Goal: Task Accomplishment & Management: Complete application form

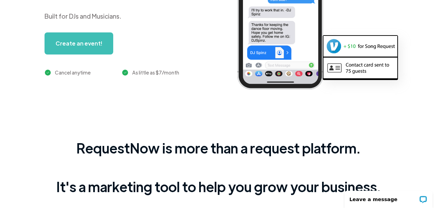
scroll to position [141, 0]
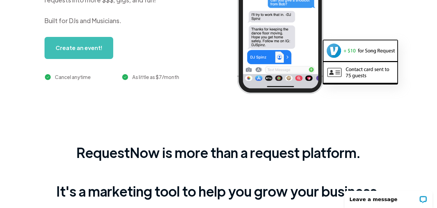
click at [87, 54] on link "Create an event!" at bounding box center [78, 48] width 69 height 22
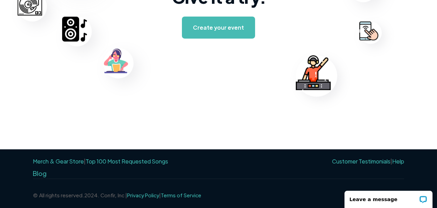
scroll to position [1170, 0]
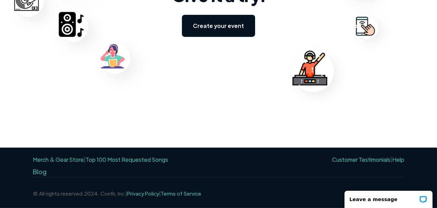
click at [228, 30] on link "Create your event" at bounding box center [218, 26] width 73 height 22
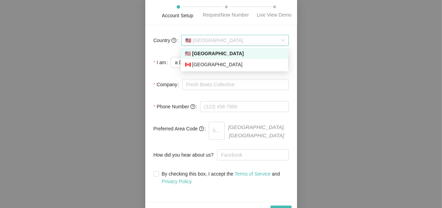
click at [238, 43] on span "🇺🇸 United States" at bounding box center [234, 40] width 99 height 10
click at [230, 53] on div "🇺🇸 United States" at bounding box center [234, 54] width 99 height 8
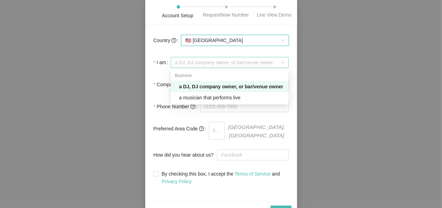
click at [227, 61] on span "a DJ, DJ company owner, or bar/venue owner" at bounding box center [229, 62] width 109 height 10
click at [215, 98] on div "a musician that performs live" at bounding box center [231, 98] width 105 height 8
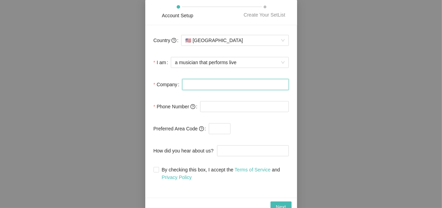
click at [217, 85] on input "Company" at bounding box center [235, 84] width 107 height 11
type input "Pro audio"
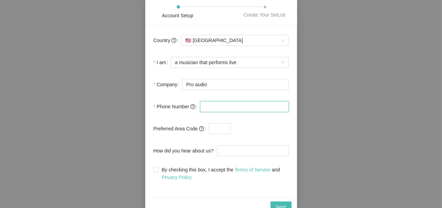
click at [211, 109] on input "tel" at bounding box center [244, 106] width 89 height 11
type input "01225549795"
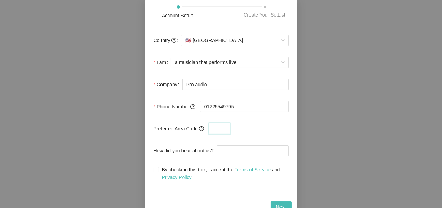
click at [211, 126] on input "text" at bounding box center [220, 128] width 22 height 11
click at [227, 152] on input "How did you hear about us?" at bounding box center [253, 150] width 72 height 11
type input "social media"
click at [158, 174] on label "By checking this box, I accept the Terms of Service and Privacy Policy" at bounding box center [220, 173] width 135 height 15
click at [158, 172] on input "By checking this box, I accept the Terms of Service and Privacy Policy" at bounding box center [155, 169] width 5 height 5
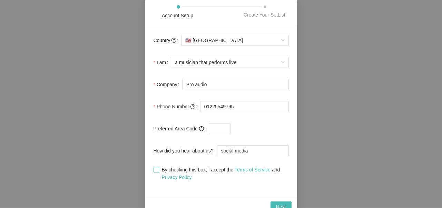
checkbox input "true"
click at [212, 127] on input "text" at bounding box center [220, 128] width 22 height 11
click at [278, 204] on span "Next" at bounding box center [281, 207] width 10 height 8
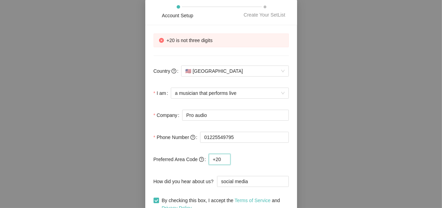
click at [216, 156] on input "+20" at bounding box center [220, 159] width 22 height 11
type input "+"
type input "f"
type input "egy"
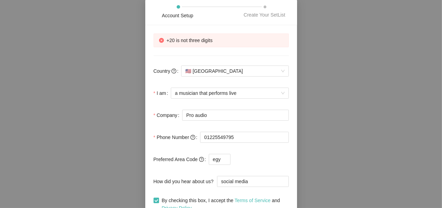
click at [264, 154] on span at bounding box center [259, 159] width 58 height 11
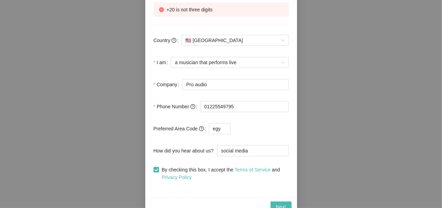
scroll to position [38, 0]
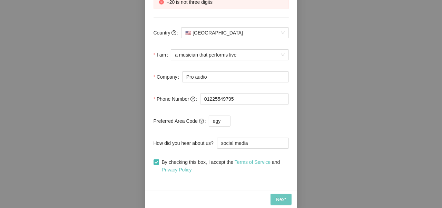
click at [281, 199] on span "Next" at bounding box center [281, 200] width 10 height 8
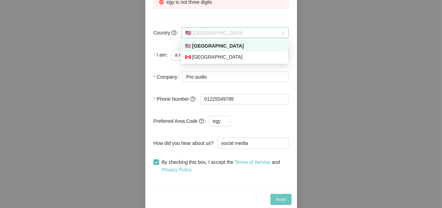
click at [268, 32] on span "🇺🇸 United States" at bounding box center [234, 33] width 99 height 10
click at [258, 56] on div "🇨🇦 Canada" at bounding box center [234, 57] width 99 height 8
